Goal: Find specific page/section: Find specific page/section

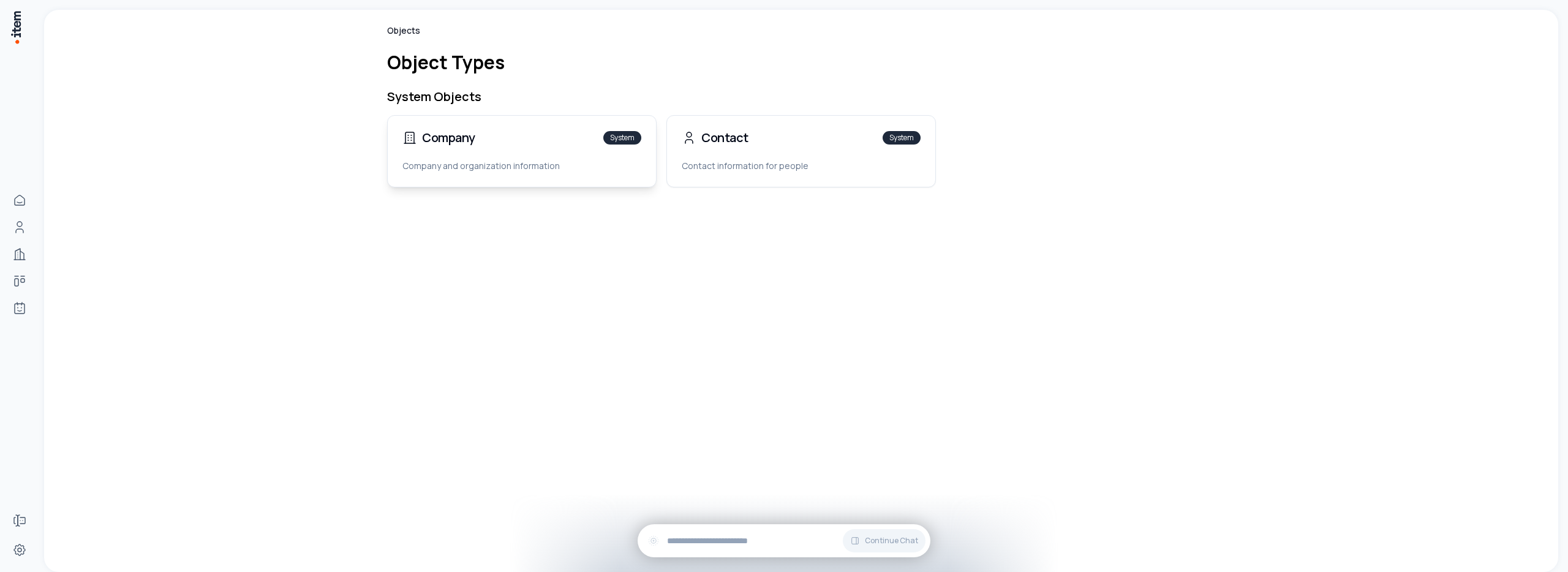
click at [521, 161] on p "Company and organization information" at bounding box center [522, 166] width 239 height 13
